Goal: Information Seeking & Learning: Learn about a topic

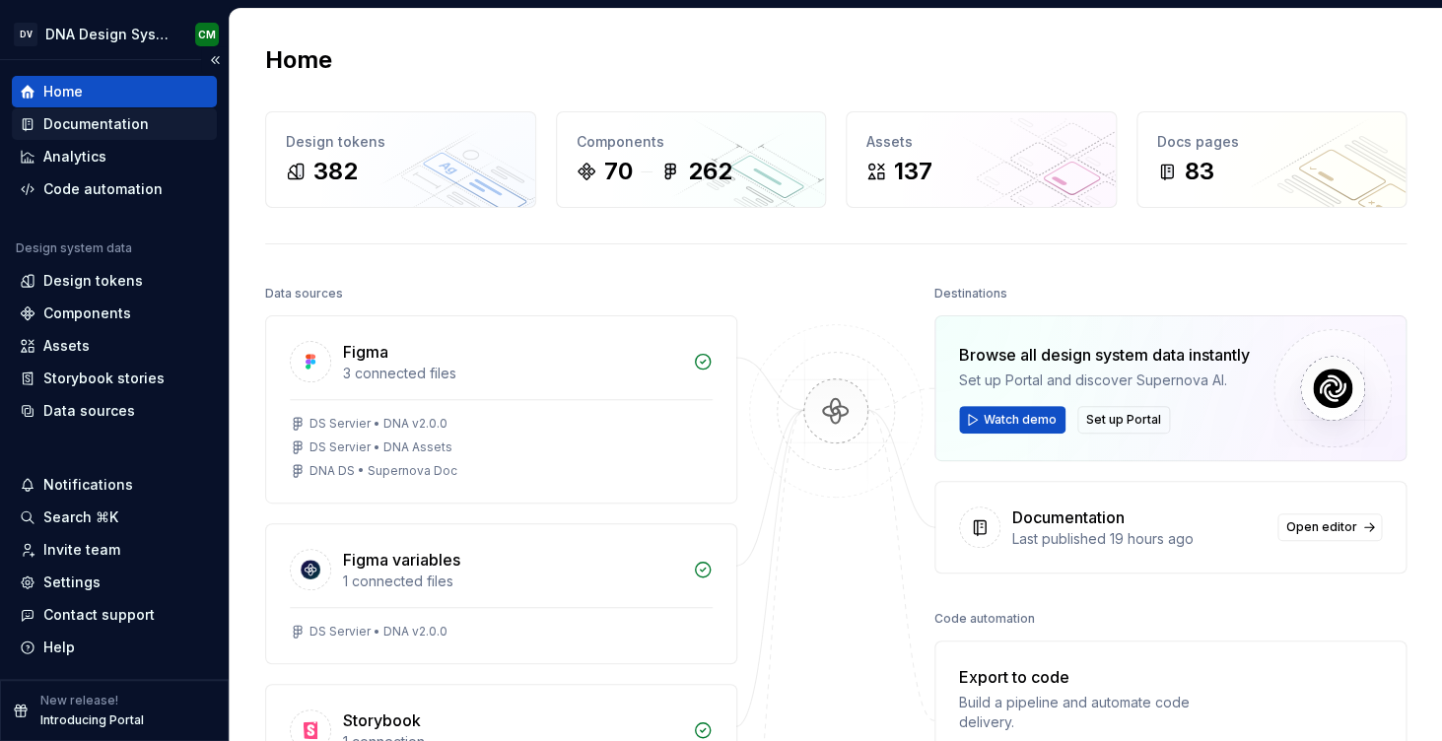
click at [116, 125] on div "Documentation" at bounding box center [95, 124] width 105 height 20
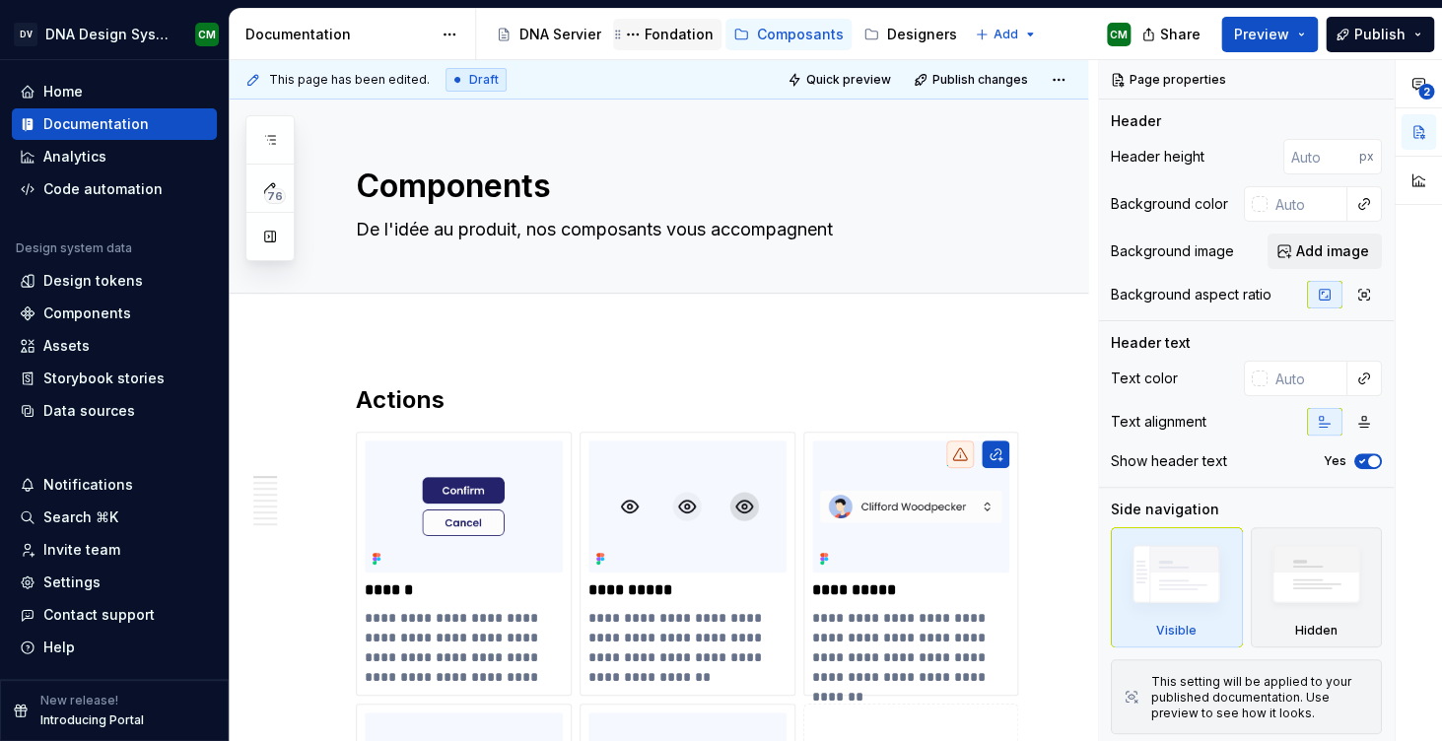
click at [645, 25] on div "Fondation" at bounding box center [679, 35] width 69 height 20
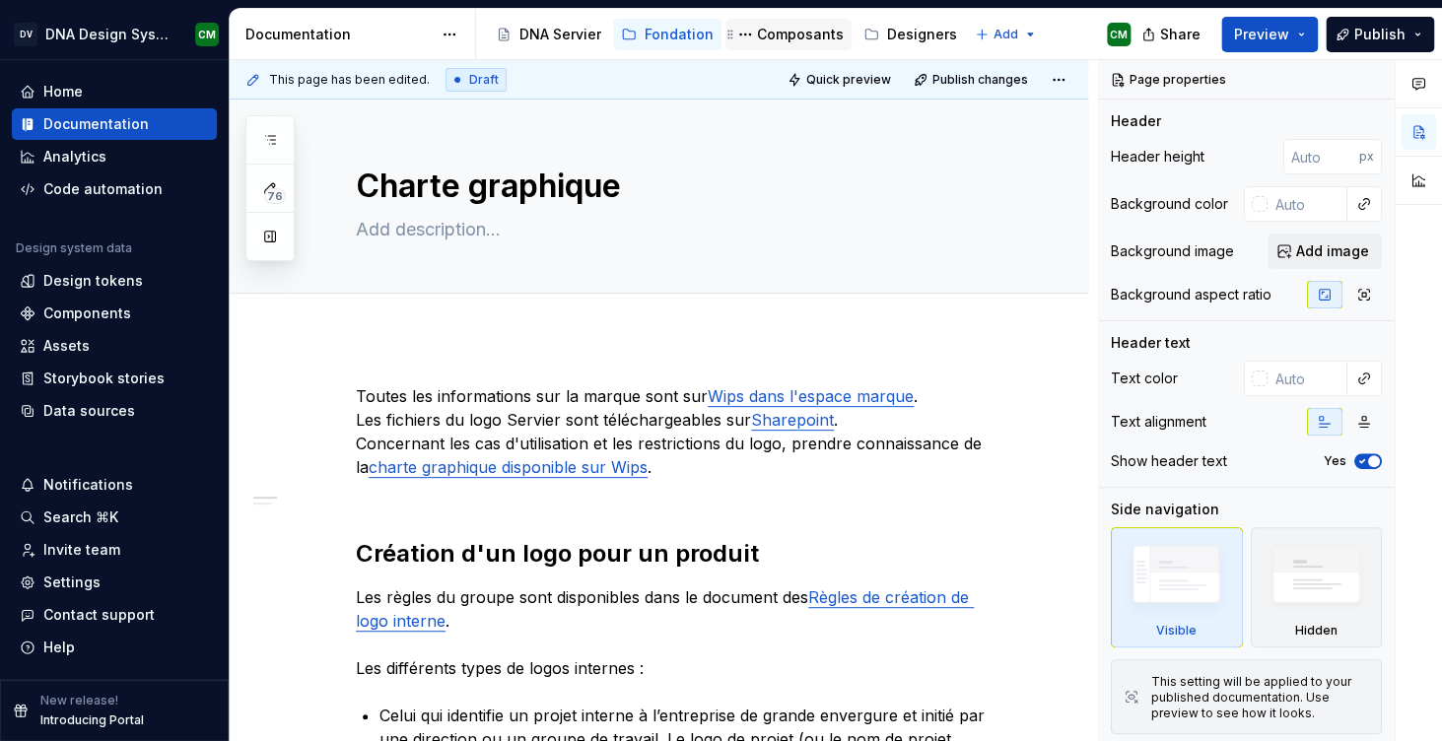
click at [757, 43] on div "Composants" at bounding box center [800, 35] width 87 height 20
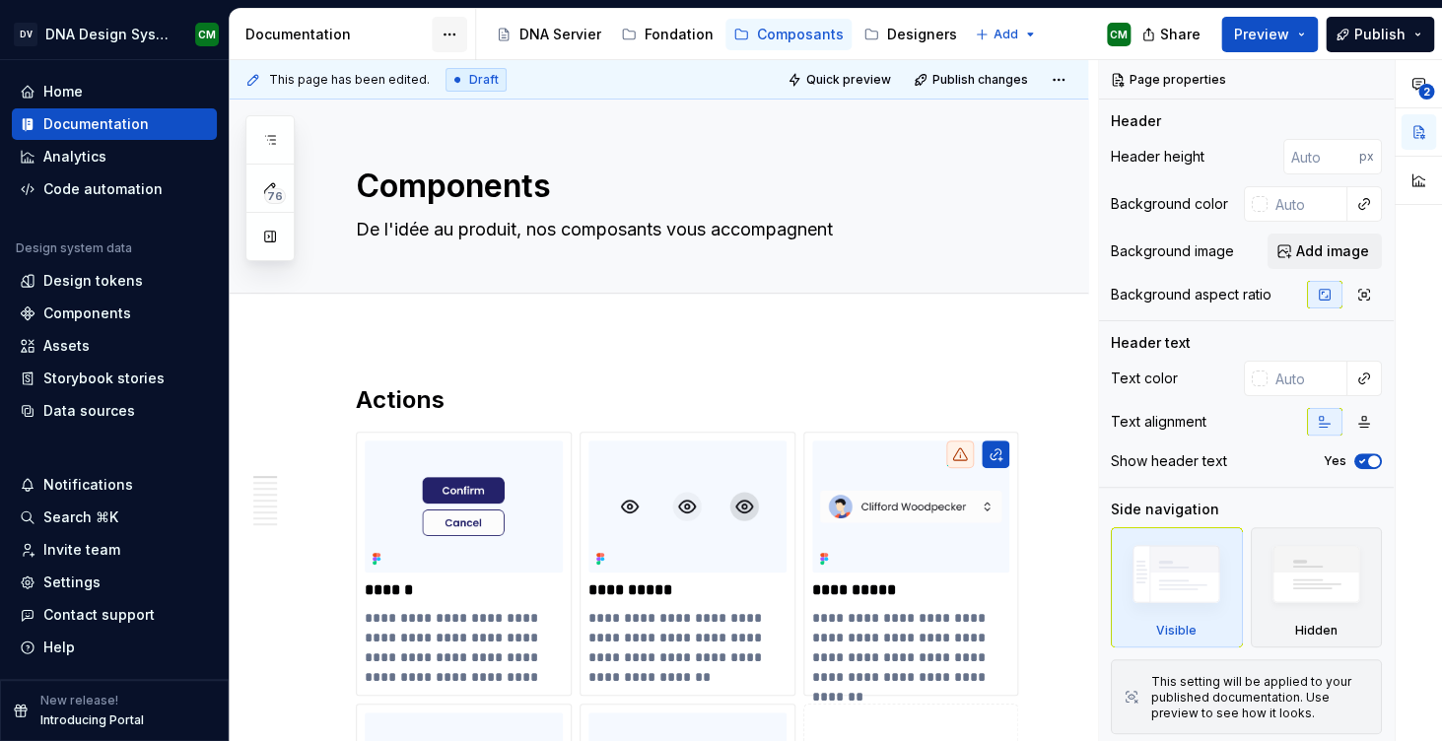
click at [453, 42] on html "DV DNA Design System CM Home Documentation Analytics Code automation Design sys…" at bounding box center [721, 370] width 1442 height 741
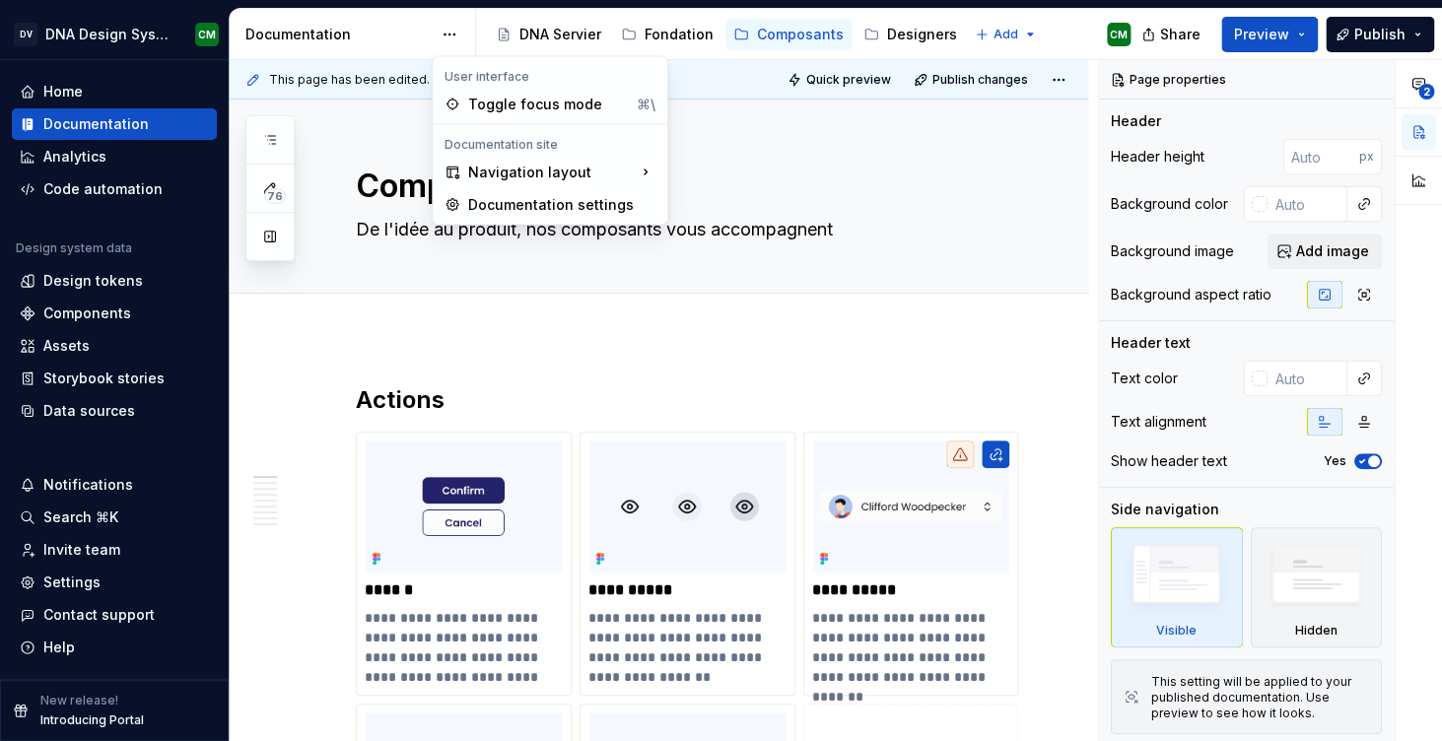
click at [752, 29] on html "DV DNA Design System CM Home Documentation Analytics Code automation Design sys…" at bounding box center [721, 370] width 1442 height 741
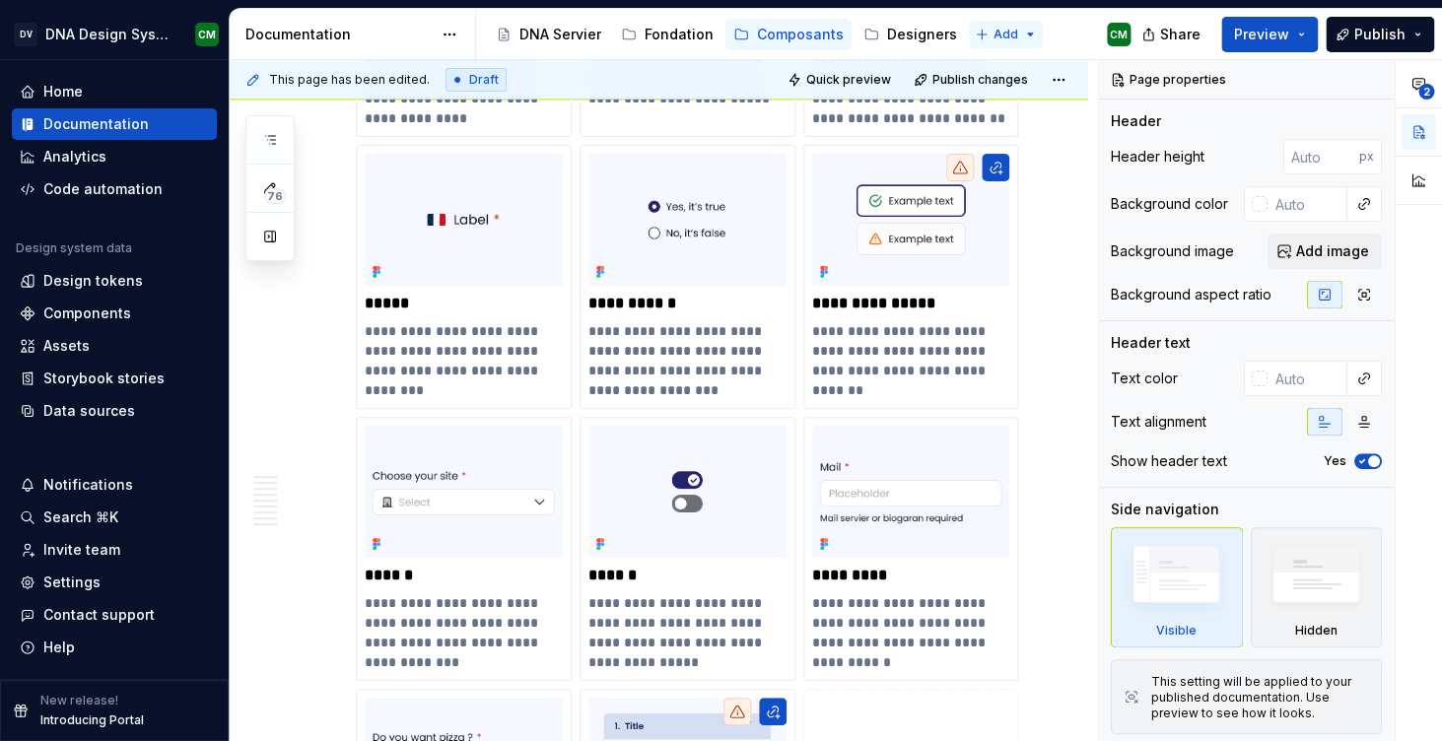
scroll to position [2688, 0]
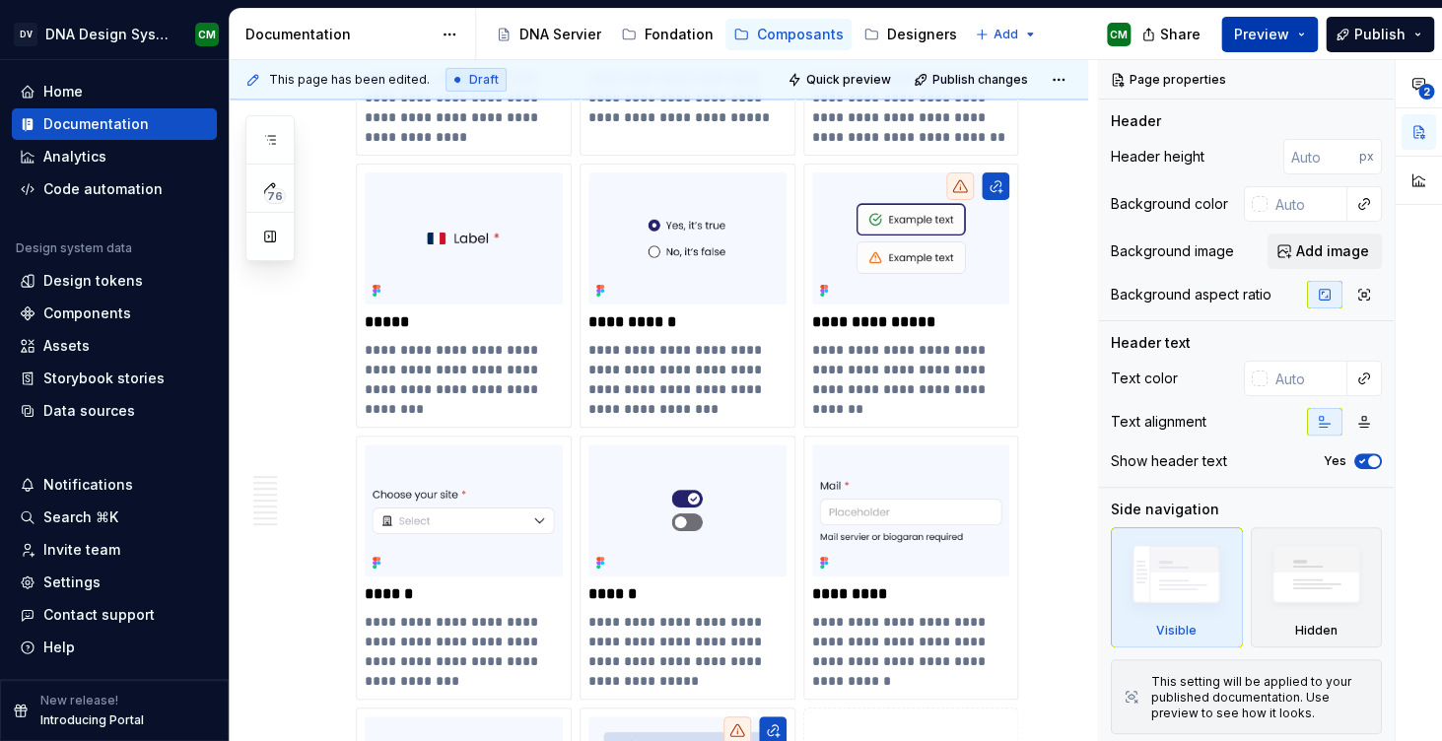
click at [1275, 35] on span "Preview" at bounding box center [1261, 35] width 55 height 20
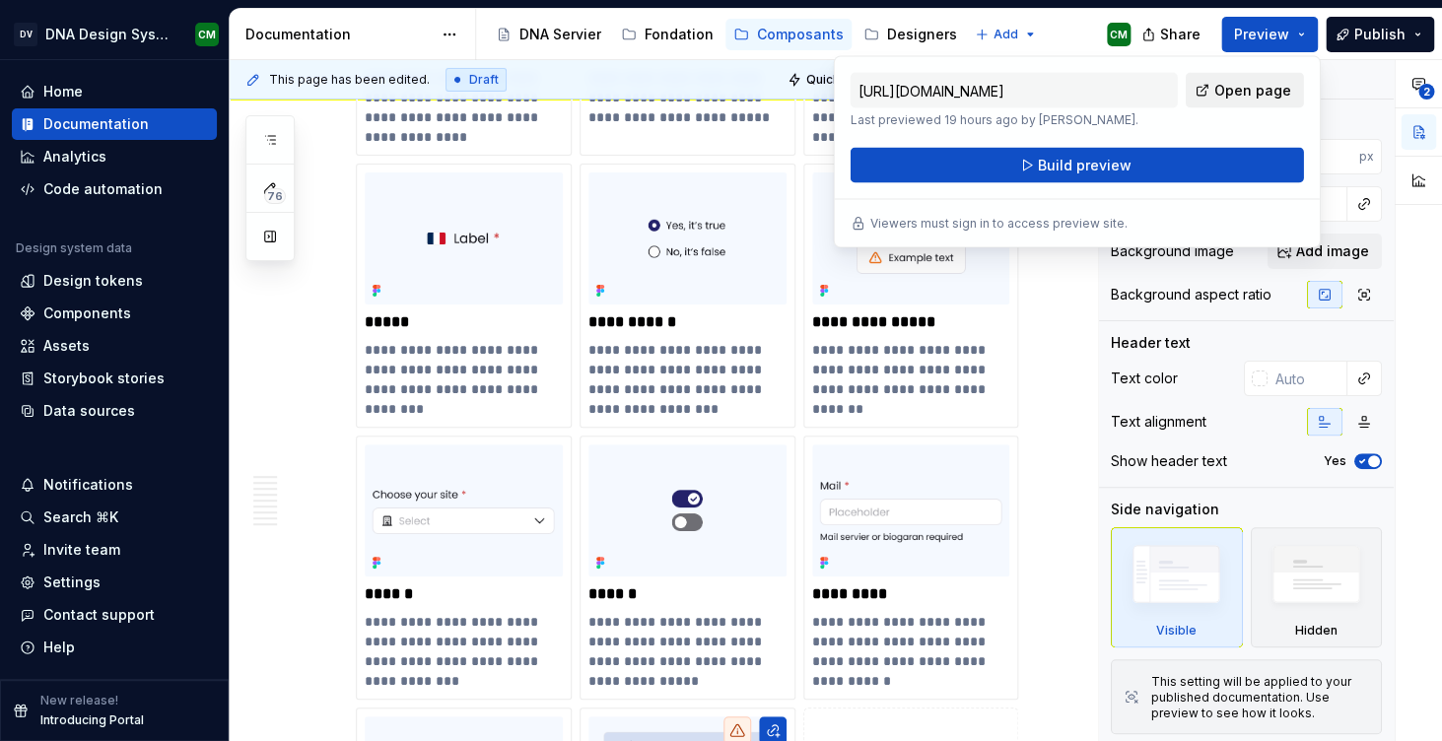
click at [1238, 88] on span "Open page" at bounding box center [1252, 91] width 77 height 20
type textarea "*"
